Goal: Transaction & Acquisition: Download file/media

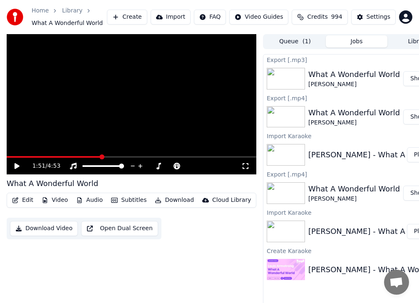
scroll to position [7, 1]
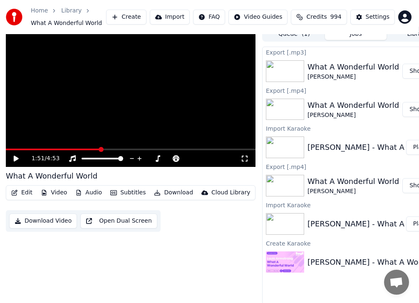
click at [186, 16] on button "Import" at bounding box center [170, 17] width 40 height 15
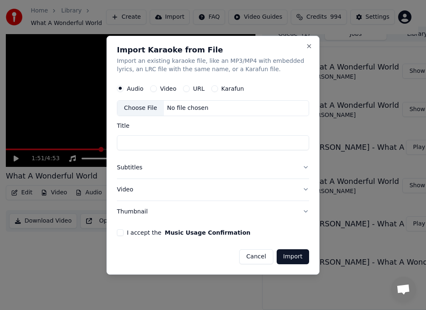
click at [134, 139] on input "Title" at bounding box center [213, 142] width 192 height 15
click at [136, 109] on div "Choose File" at bounding box center [140, 108] width 47 height 15
type input "**********"
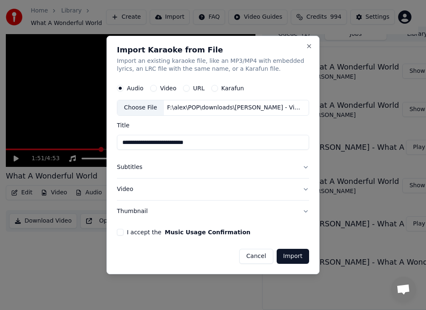
click at [122, 232] on button "I accept the Music Usage Confirmation" at bounding box center [120, 232] width 7 height 7
click at [294, 256] on button "Import" at bounding box center [293, 256] width 32 height 15
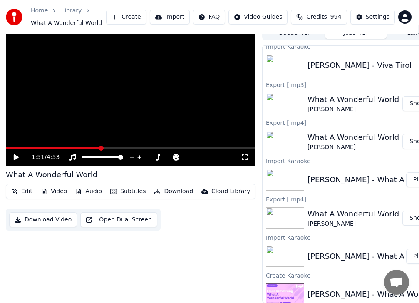
scroll to position [15, 1]
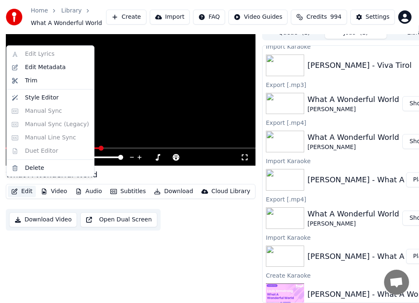
click at [24, 186] on button "Edit" at bounding box center [22, 192] width 28 height 12
click at [32, 167] on div "Delete" at bounding box center [34, 168] width 19 height 8
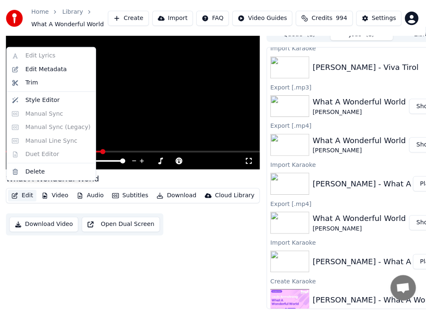
scroll to position [7, 1]
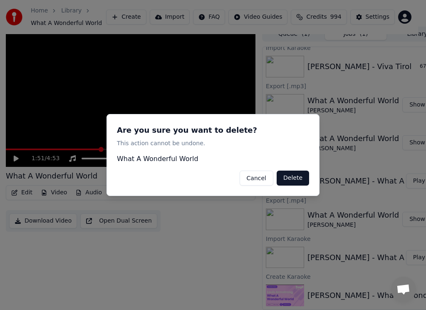
click at [288, 177] on button "Delete" at bounding box center [293, 178] width 32 height 15
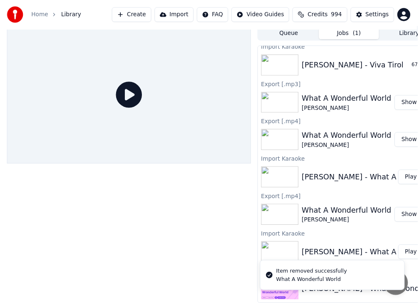
scroll to position [3, 1]
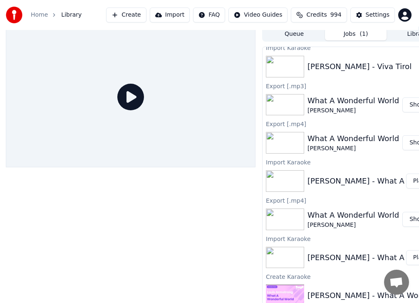
click at [409, 102] on button "Show" at bounding box center [417, 104] width 30 height 15
click at [406, 105] on button "Show" at bounding box center [417, 104] width 30 height 15
click at [412, 218] on button "Show" at bounding box center [417, 219] width 30 height 15
click at [408, 180] on button "Play" at bounding box center [419, 180] width 26 height 15
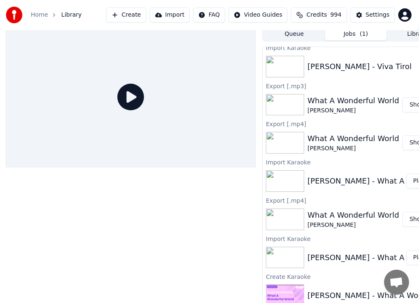
click at [413, 181] on button "Play" at bounding box center [419, 180] width 26 height 15
click at [290, 179] on img at bounding box center [285, 181] width 38 height 22
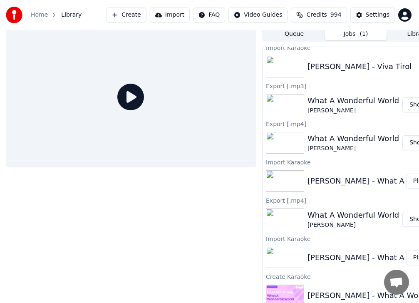
click at [128, 97] on icon at bounding box center [130, 97] width 27 height 27
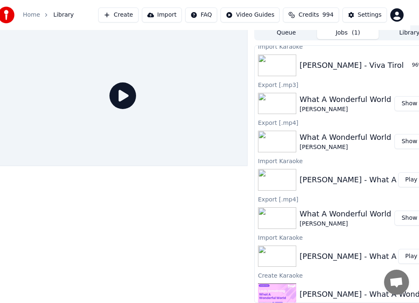
scroll to position [10, 8]
click at [62, 17] on span "Library" at bounding box center [64, 15] width 20 height 8
click at [59, 13] on span "Library" at bounding box center [64, 15] width 20 height 8
drag, startPoint x: 61, startPoint y: 13, endPoint x: 56, endPoint y: 16, distance: 5.8
click at [59, 14] on span "Library" at bounding box center [64, 15] width 20 height 8
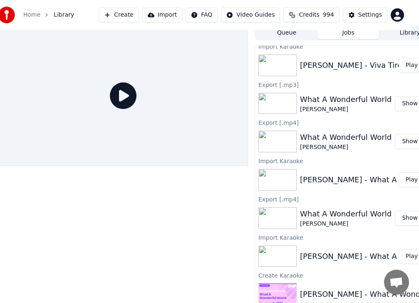
click at [27, 29] on div "Home Library Create Import FAQ Video Guides Credits 994 Settings" at bounding box center [201, 15] width 419 height 30
click at [121, 89] on icon at bounding box center [123, 95] width 27 height 27
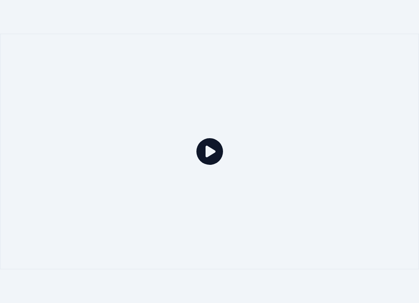
scroll to position [0, 0]
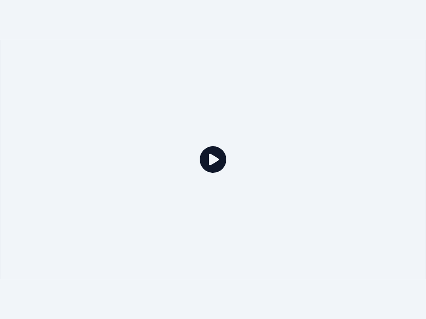
click at [122, 98] on div at bounding box center [213, 160] width 426 height 240
click at [333, 31] on div at bounding box center [213, 159] width 426 height 319
click at [219, 160] on icon at bounding box center [213, 159] width 27 height 27
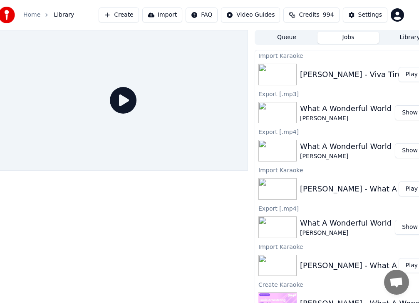
click at [406, 77] on button "Play" at bounding box center [411, 74] width 26 height 15
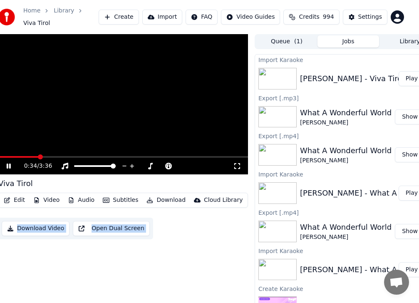
click at [157, 196] on button "Download" at bounding box center [166, 200] width 46 height 12
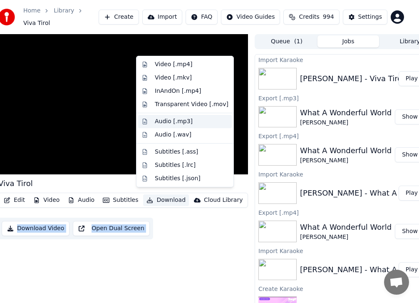
click at [171, 123] on div "Audio [.mp3]" at bounding box center [174, 121] width 38 height 8
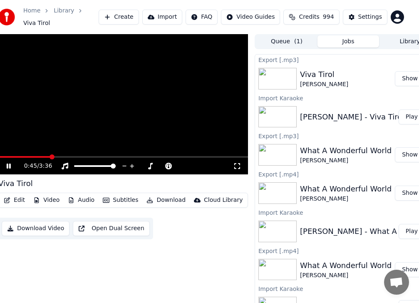
click at [10, 163] on icon at bounding box center [9, 165] width 4 height 5
